Goal: Task Accomplishment & Management: Manage account settings

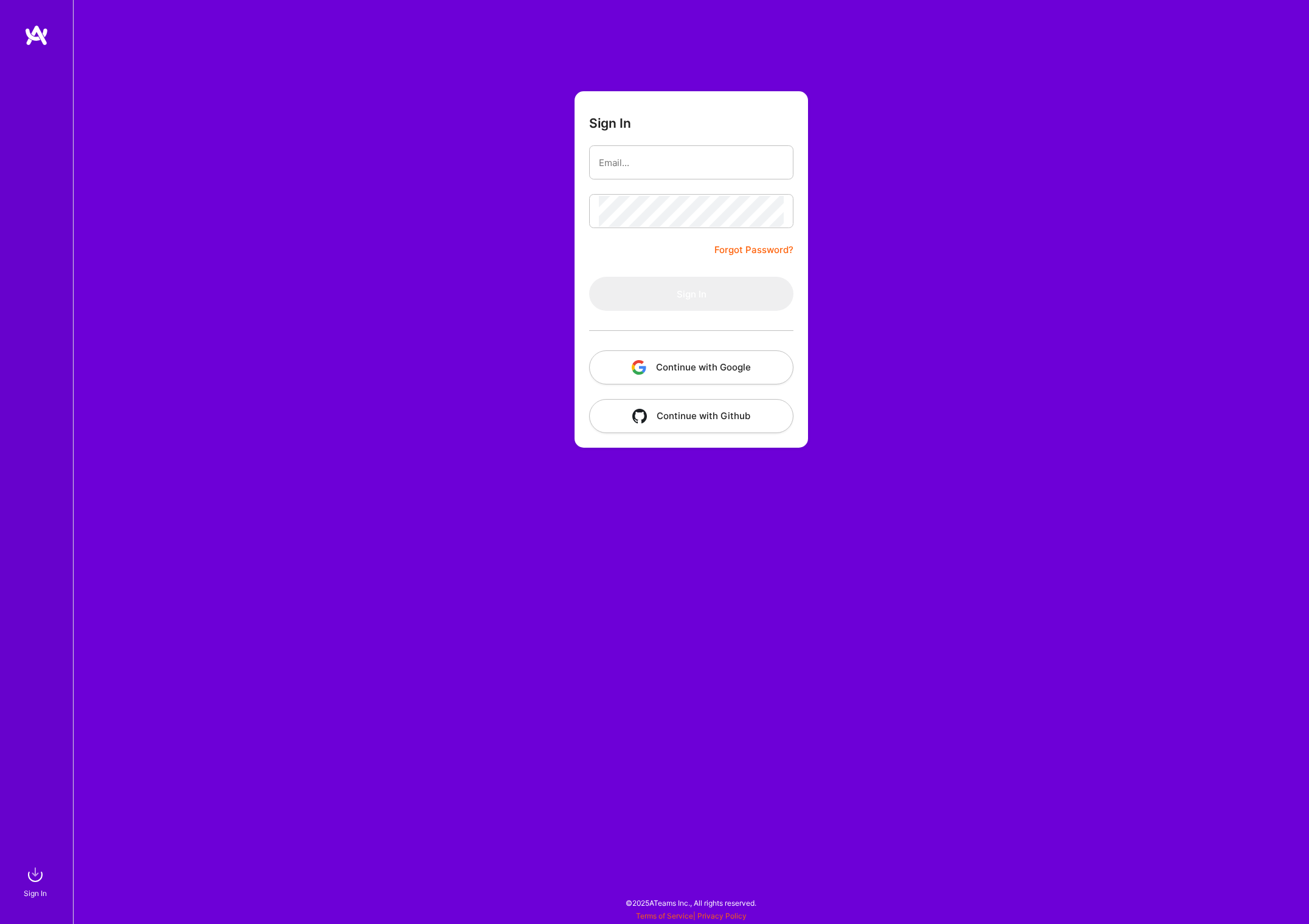
click at [0, 918] on nordpass-portal at bounding box center [0, 918] width 0 height 0
type input "[EMAIL_ADDRESS][DOMAIN_NAME]"
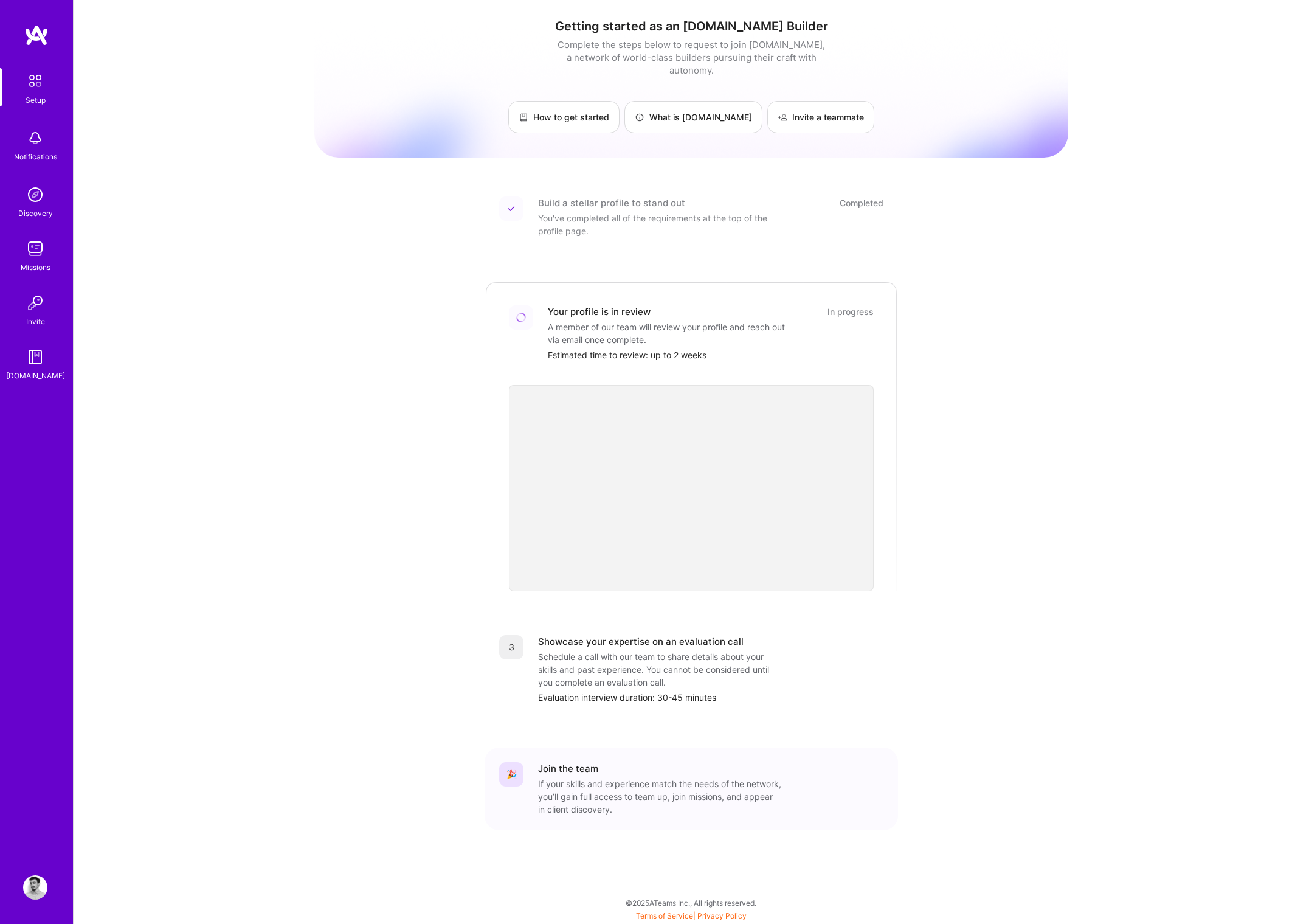
click at [31, 884] on img at bounding box center [35, 887] width 24 height 24
